Goal: Find specific page/section: Find specific page/section

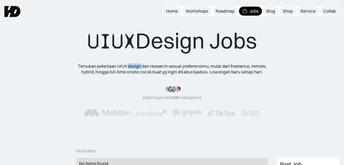
drag, startPoint x: 129, startPoint y: 66, endPoint x: 142, endPoint y: 66, distance: 12.9
click at [142, 66] on div "Temukan pekerjaan UIUX design dan research sesuai preferensimu, mulai dari free…" at bounding box center [172, 69] width 197 height 12
drag, startPoint x: 142, startPoint y: 66, endPoint x: 204, endPoint y: 64, distance: 62.8
click at [204, 64] on div "Temukan pekerjaan UIUX design dan research sesuai preferensimu, mulai dari free…" at bounding box center [172, 69] width 197 height 12
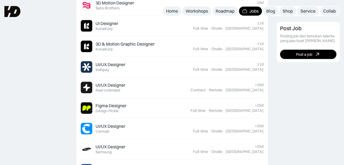
scroll to position [110, 0]
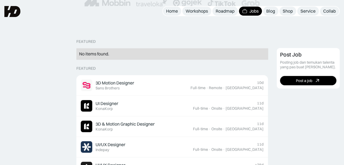
click at [173, 12] on div "Home" at bounding box center [172, 11] width 12 height 6
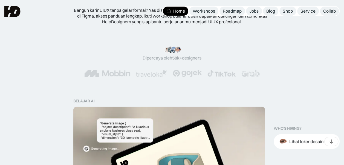
scroll to position [55, 0]
